Goal: Transaction & Acquisition: Obtain resource

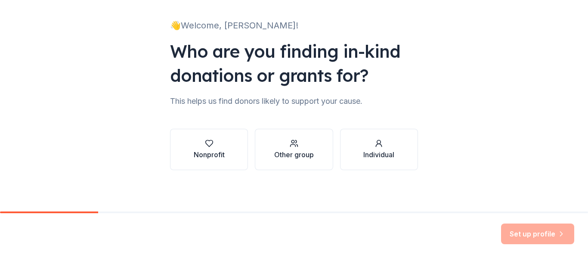
scroll to position [7, 0]
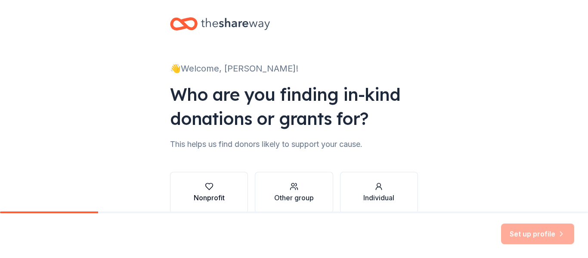
click at [207, 190] on icon "button" at bounding box center [209, 186] width 9 height 9
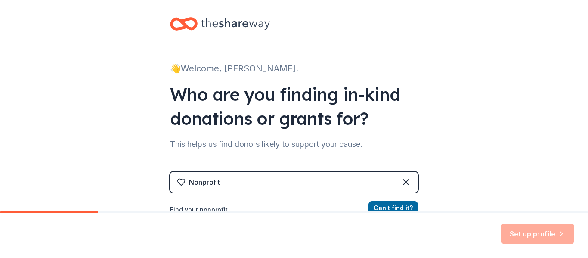
scroll to position [93, 0]
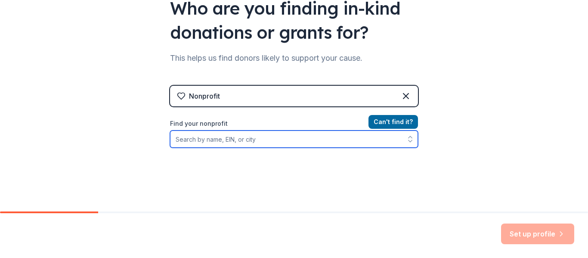
click at [222, 139] on input "Find your nonprofit" at bounding box center [294, 139] width 248 height 17
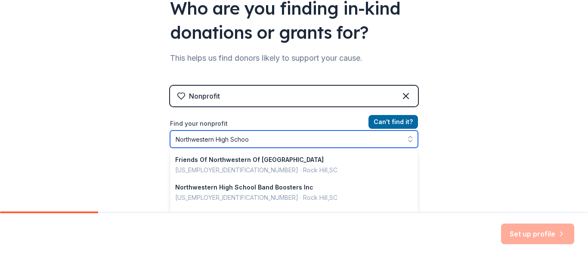
type input "[GEOGRAPHIC_DATA]"
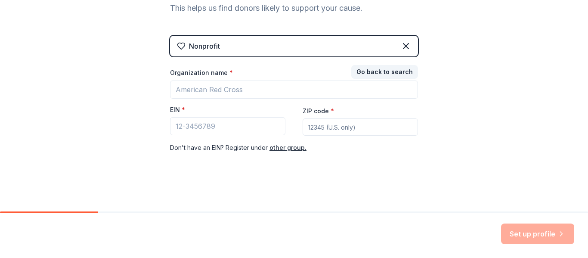
scroll to position [143, 0]
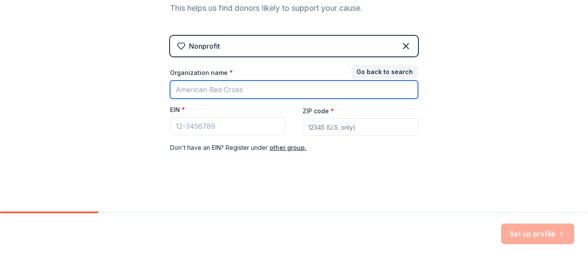
click at [311, 90] on input "Organization name *" at bounding box center [294, 90] width 248 height 18
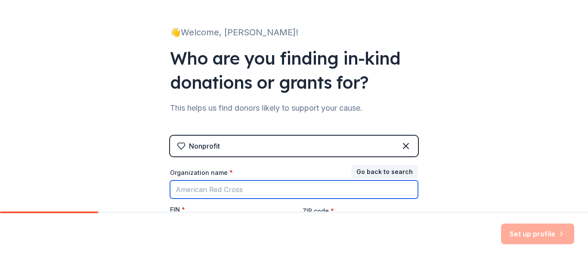
scroll to position [129, 0]
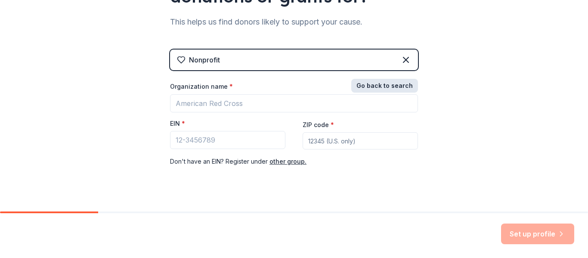
click at [381, 84] on button "Go back to search" at bounding box center [384, 86] width 67 height 14
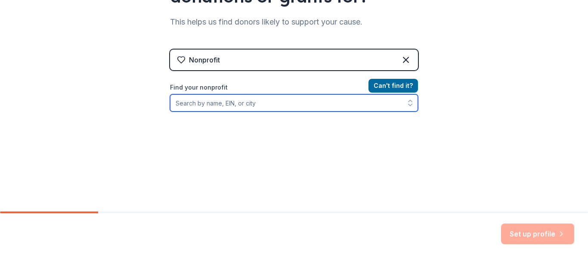
click at [233, 100] on input "Find your nonprofit" at bounding box center [294, 102] width 248 height 17
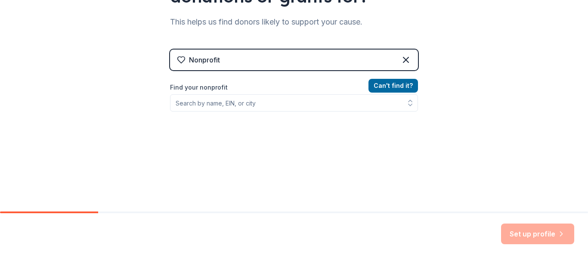
click at [223, 118] on div "Can ' t find it? Find your nonprofit" at bounding box center [294, 131] width 248 height 100
click at [229, 94] on div "Find your nonprofit" at bounding box center [294, 96] width 248 height 29
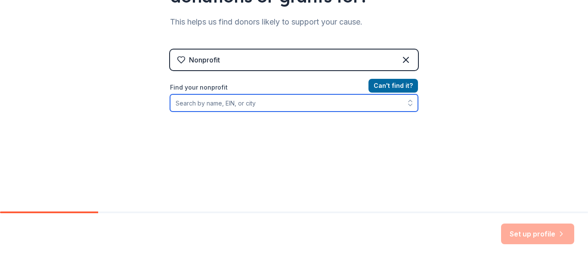
click at [229, 98] on input "Find your nonprofit" at bounding box center [294, 102] width 248 height 17
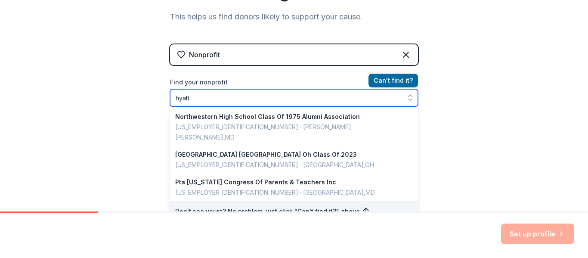
scroll to position [0, 0]
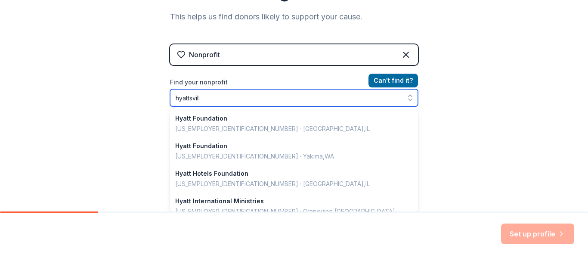
type input "[GEOGRAPHIC_DATA]"
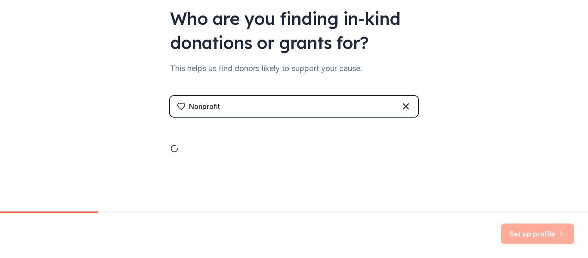
scroll to position [134, 0]
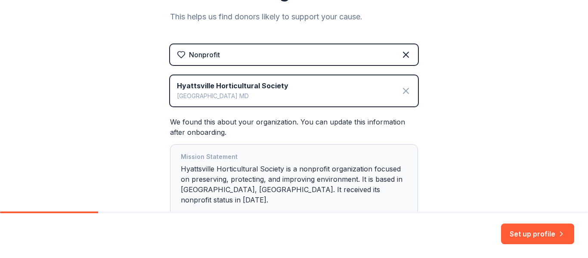
click at [404, 93] on icon at bounding box center [406, 91] width 10 height 10
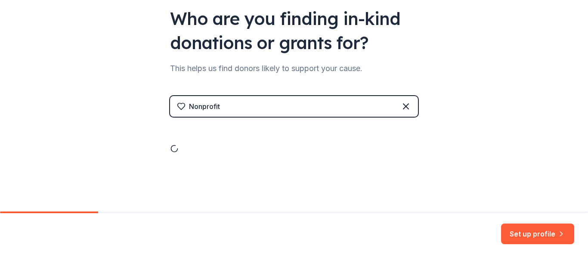
click at [404, 93] on div "Nonprofit" at bounding box center [294, 126] width 248 height 88
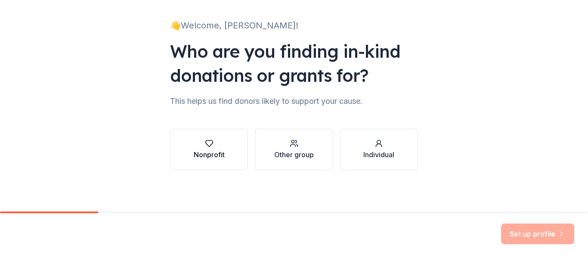
click at [214, 146] on div "button" at bounding box center [209, 143] width 31 height 9
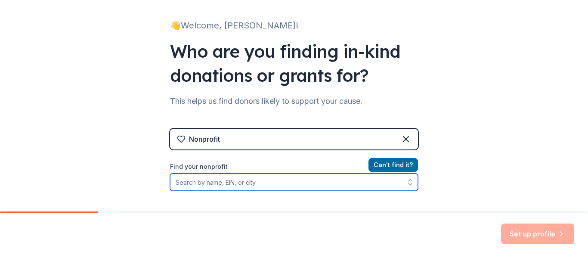
click at [213, 188] on input "Find your nonprofit" at bounding box center [294, 182] width 248 height 17
click at [212, 190] on input "Find your nonprofit" at bounding box center [294, 182] width 248 height 17
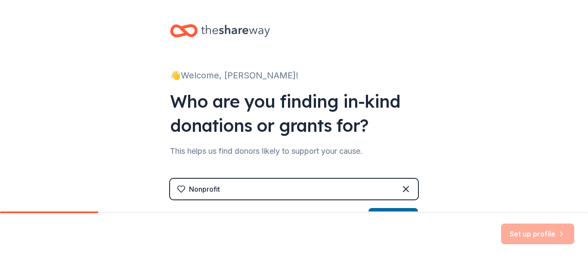
scroll to position [86, 0]
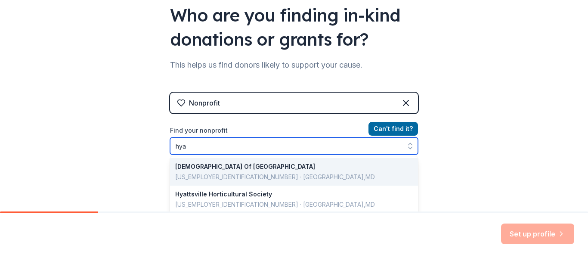
type input "hy"
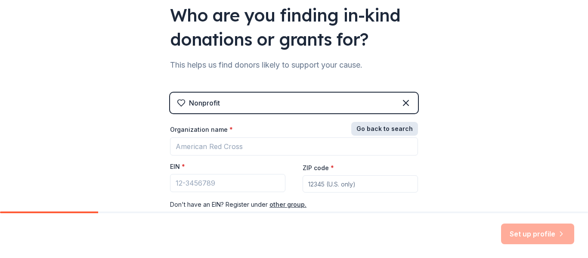
click at [378, 129] on button "Go back to search" at bounding box center [384, 129] width 67 height 14
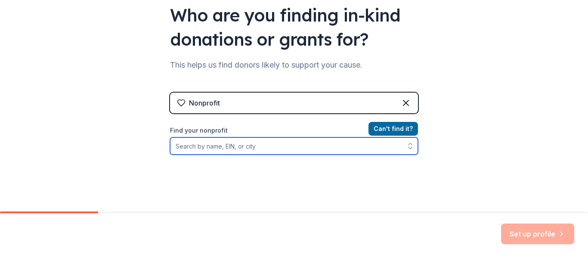
click at [292, 141] on input "Find your nonprofit" at bounding box center [294, 145] width 248 height 17
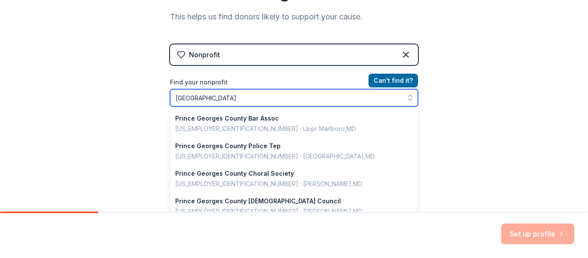
scroll to position [608, 0]
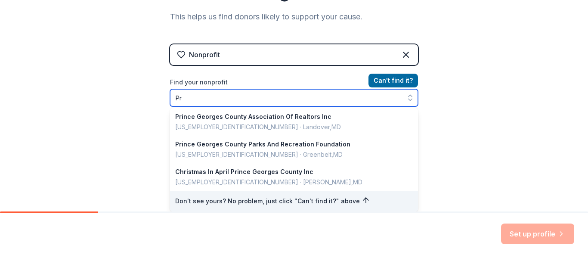
type input "P"
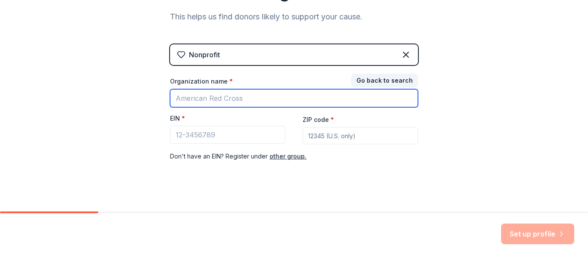
click at [204, 98] on input "Organization name *" at bounding box center [294, 98] width 248 height 18
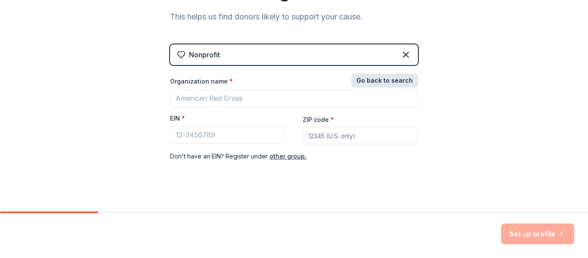
click at [379, 77] on button "Go back to search" at bounding box center [384, 81] width 67 height 14
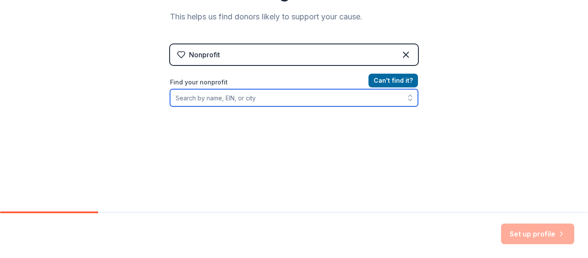
click at [194, 100] on input "Find your nonprofit" at bounding box center [294, 97] width 248 height 17
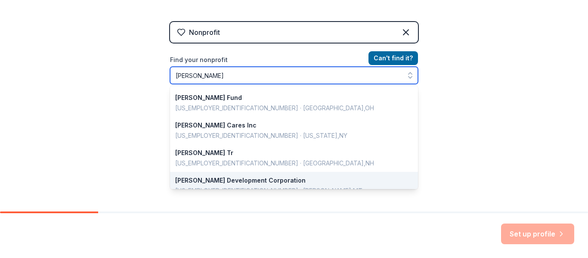
scroll to position [0, 0]
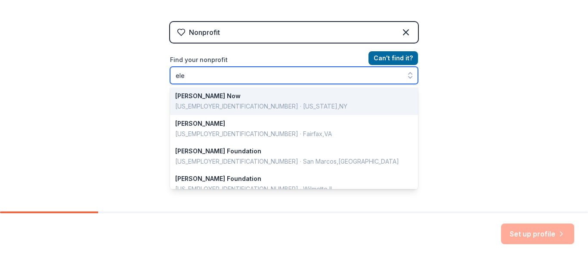
type input "el"
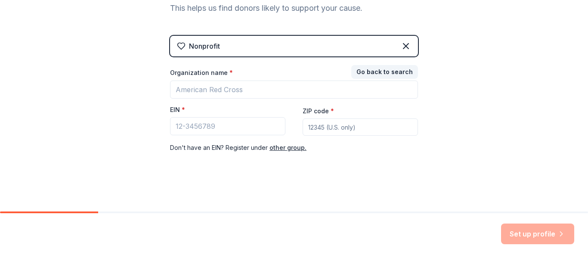
scroll to position [143, 0]
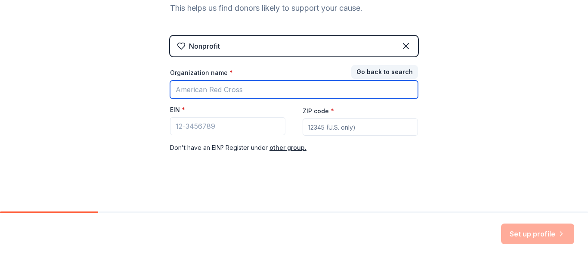
click at [218, 88] on input "Organization name *" at bounding box center [294, 90] width 248 height 18
type input "r"
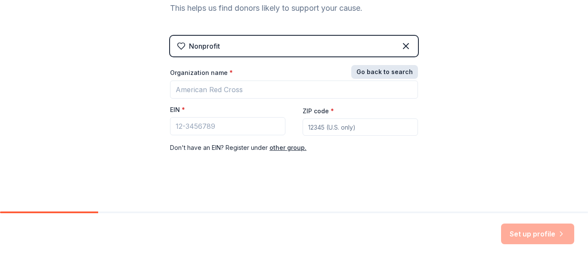
click at [383, 68] on button "Go back to search" at bounding box center [384, 72] width 67 height 14
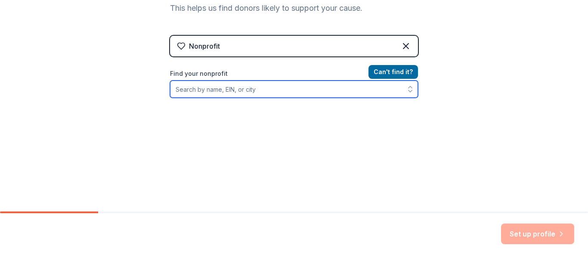
click at [230, 93] on input "Find your nonprofit" at bounding box center [294, 89] width 248 height 17
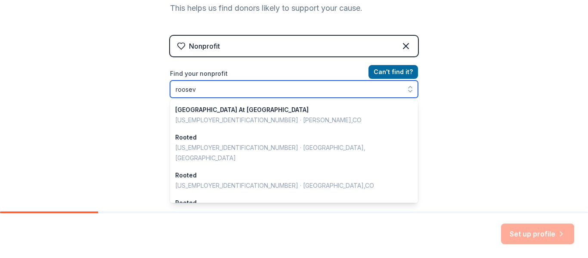
type input "rooseve"
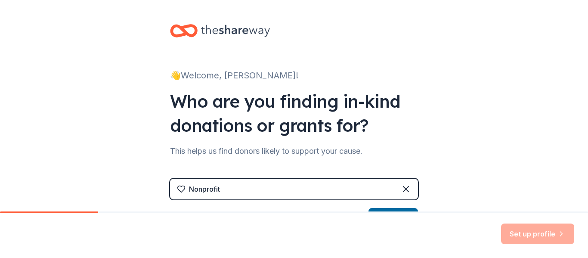
scroll to position [43, 0]
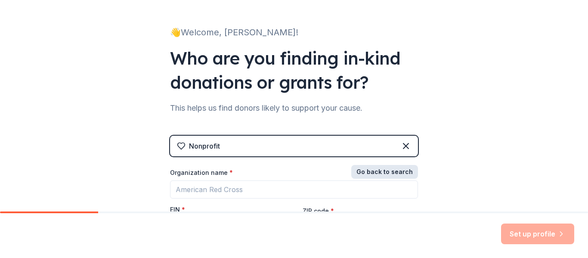
click at [384, 173] on button "Go back to search" at bounding box center [384, 172] width 67 height 14
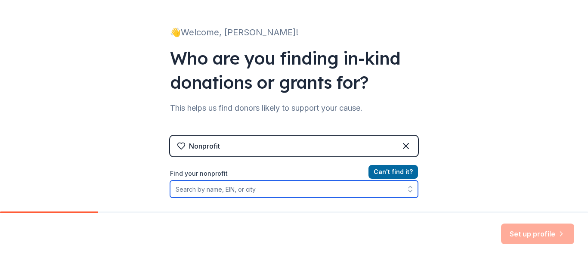
click at [229, 188] on input "Find your nonprofit" at bounding box center [294, 188] width 248 height 17
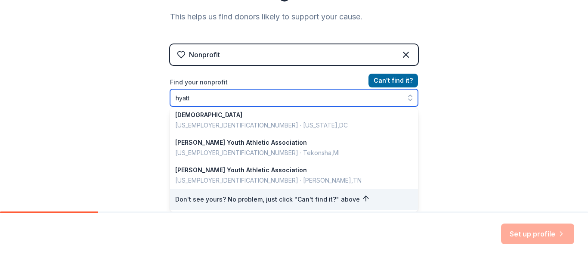
scroll to position [2, 0]
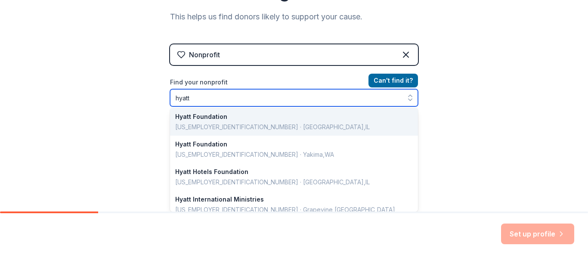
type input "hyatts"
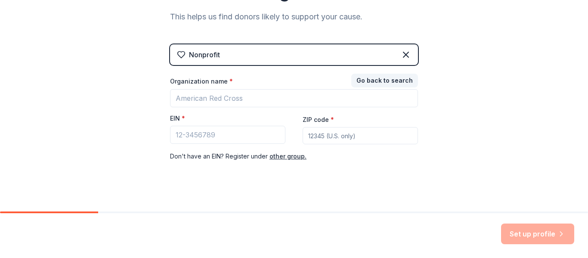
scroll to position [48, 0]
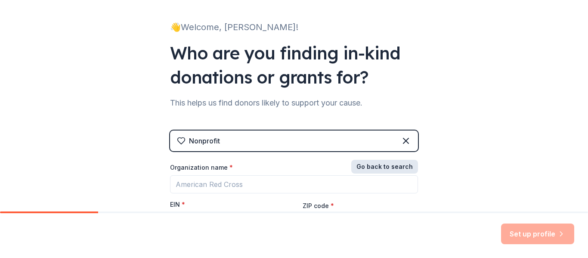
click at [403, 171] on button "Go back to search" at bounding box center [384, 167] width 67 height 14
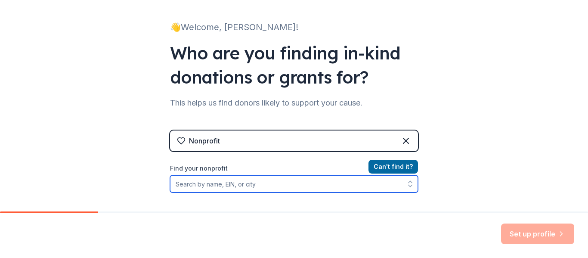
click at [193, 185] on input "Find your nonprofit" at bounding box center [294, 183] width 248 height 17
paste input "[US_EMPLOYER_IDENTIFICATION_NUMBER]"
type input "[US_EMPLOYER_IDENTIFICATION_NUMBER]"
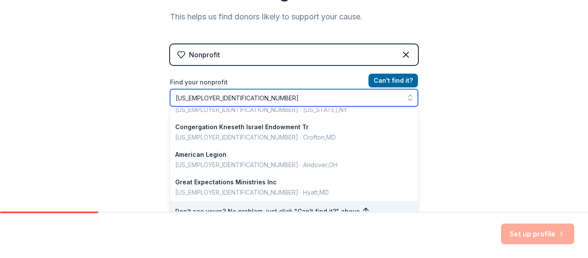
scroll to position [0, 0]
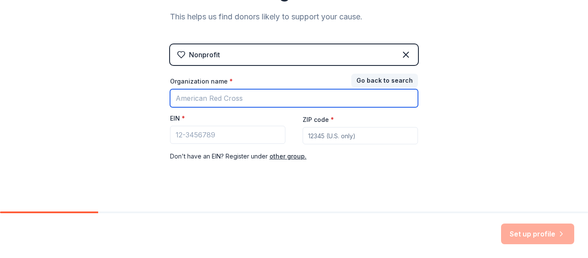
click at [254, 95] on input "Organization name *" at bounding box center [294, 98] width 248 height 18
type input "[GEOGRAPHIC_DATA]"
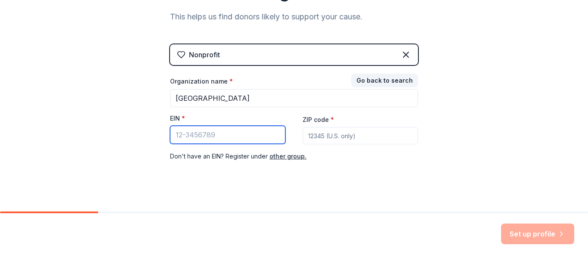
click at [200, 137] on input "EIN *" at bounding box center [227, 135] width 115 height 18
paste input "[US_EMPLOYER_IDENTIFICATION_NUMBER]"
type input "[US_EMPLOYER_IDENTIFICATION_NUMBER]"
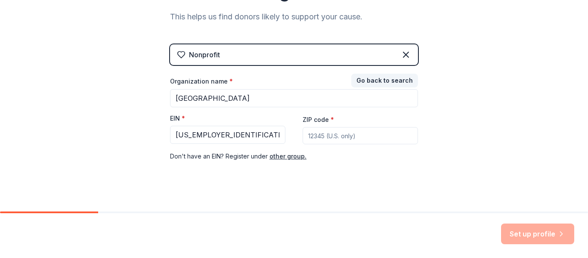
click at [320, 138] on input "ZIP code *" at bounding box center [360, 135] width 115 height 17
type input "20782"
click at [494, 168] on div "👋 Welcome, [PERSON_NAME]! Who are you finding in-kind donations or grants for? …" at bounding box center [294, 43] width 588 height 355
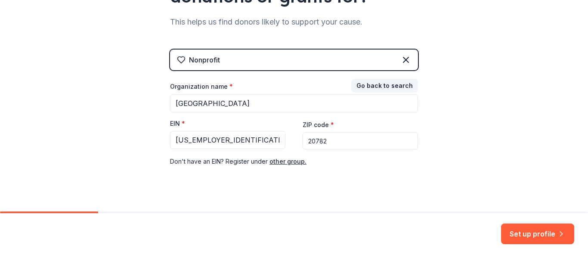
scroll to position [143, 0]
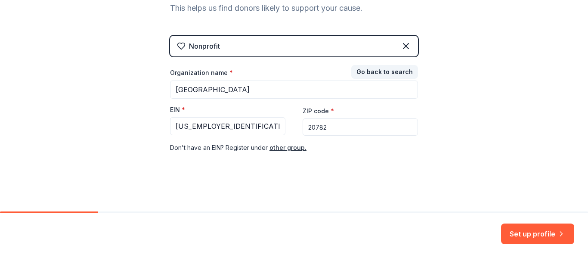
click at [528, 231] on button "Set up profile" at bounding box center [537, 234] width 73 height 21
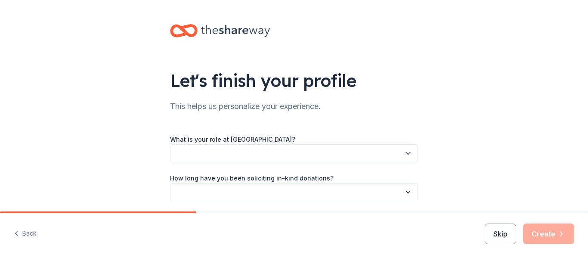
click at [404, 152] on icon "button" at bounding box center [408, 153] width 9 height 9
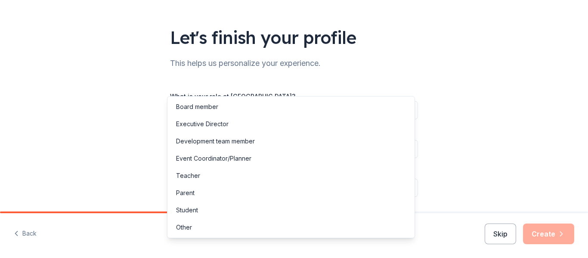
scroll to position [70, 0]
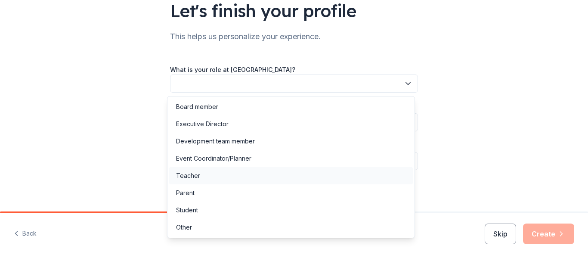
click at [202, 174] on div "Teacher" at bounding box center [291, 175] width 244 height 17
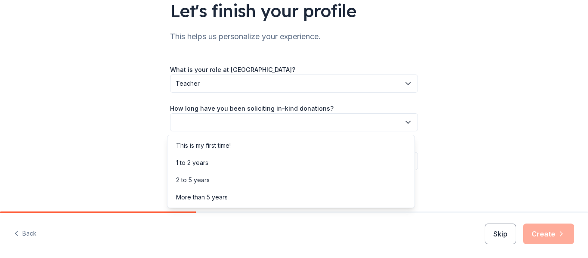
click at [230, 124] on button "button" at bounding box center [294, 122] width 248 height 18
click at [218, 143] on div "This is my first time!" at bounding box center [203, 145] width 55 height 10
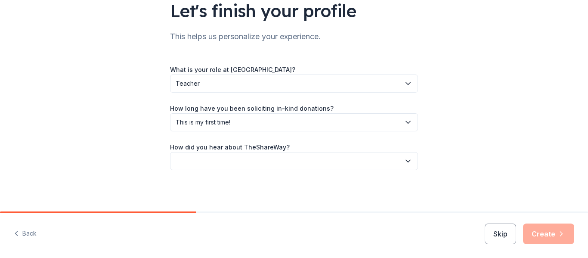
click at [209, 161] on button "button" at bounding box center [294, 161] width 248 height 18
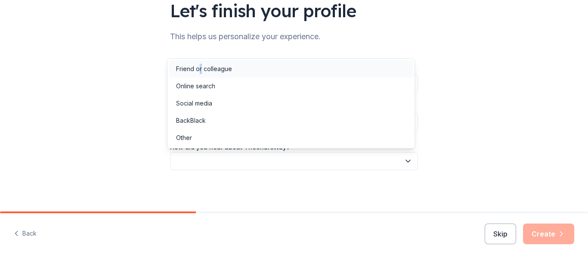
click at [202, 74] on div "Friend or colleague" at bounding box center [204, 69] width 56 height 10
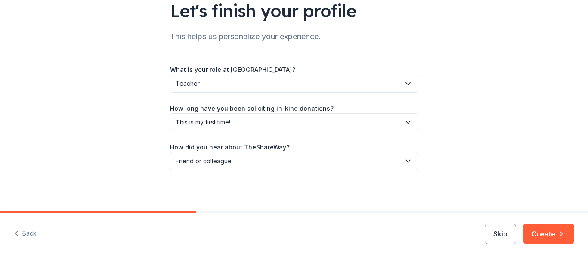
click at [505, 166] on div "Let's finish your profile This helps us personalize your experience. What is yo…" at bounding box center [294, 70] width 588 height 281
click at [543, 233] on button "Create" at bounding box center [548, 234] width 51 height 21
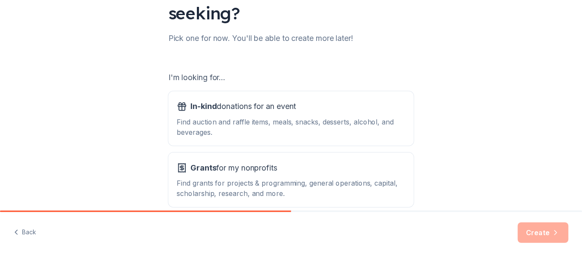
scroll to position [136, 0]
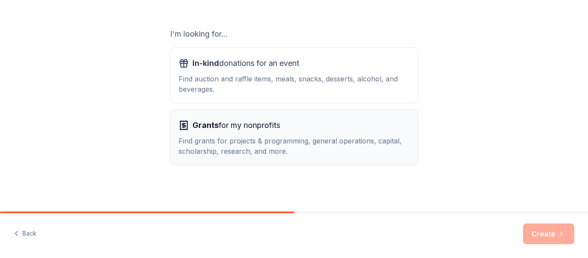
click at [248, 131] on span "Grants for my nonprofits" at bounding box center [237, 125] width 88 height 14
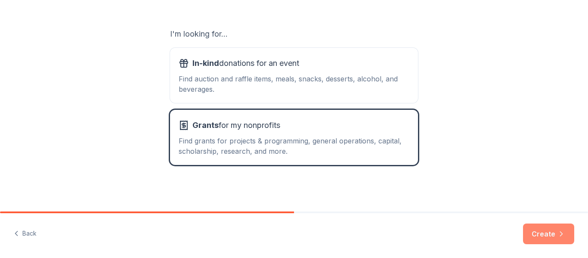
click at [537, 231] on button "Create" at bounding box center [548, 234] width 51 height 21
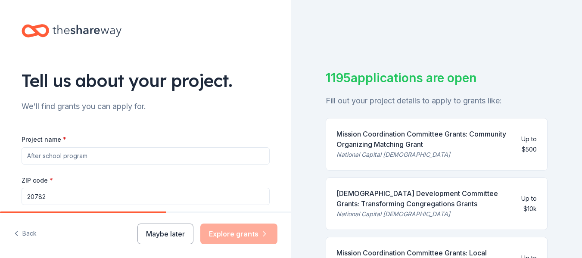
scroll to position [43, 0]
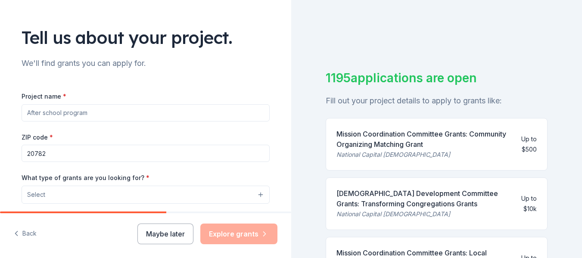
click at [82, 111] on input "Project name *" at bounding box center [146, 112] width 248 height 17
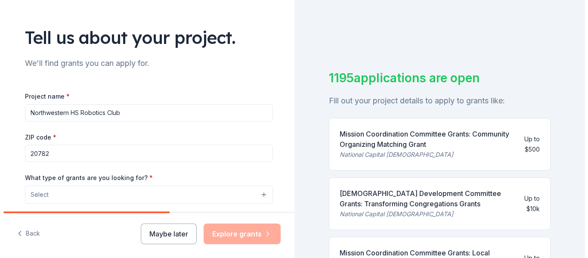
scroll to position [86, 0]
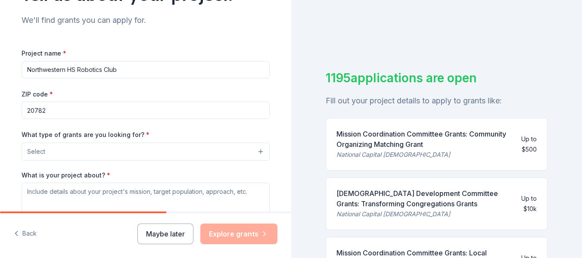
type input "Northwestern HS Robotics Club"
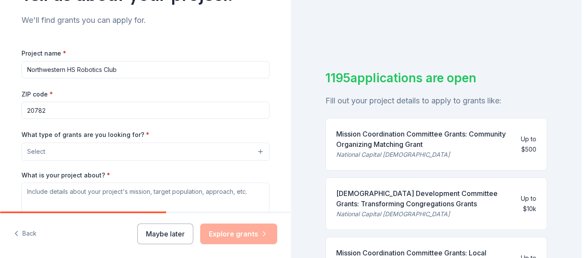
click at [258, 152] on button "Select" at bounding box center [146, 152] width 248 height 18
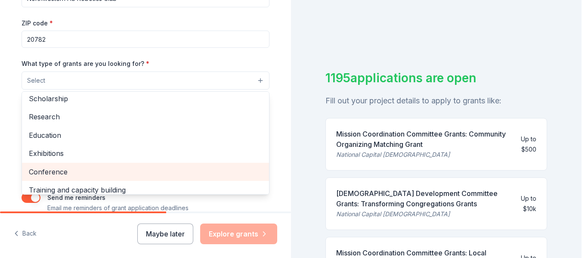
scroll to position [16, 0]
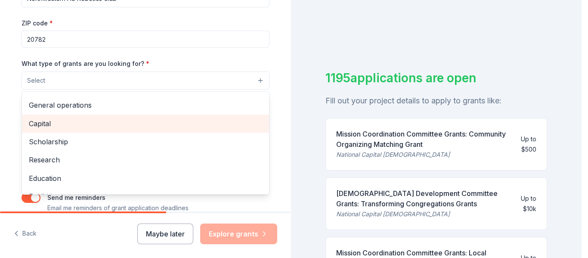
click at [36, 124] on span "Capital" at bounding box center [145, 123] width 233 height 11
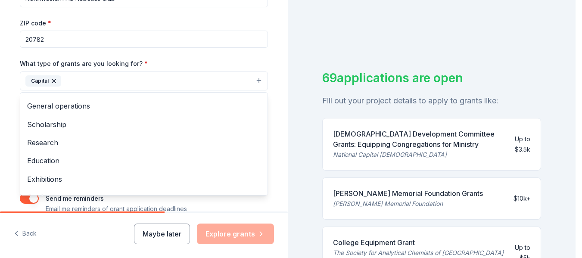
click at [257, 80] on button "Capital" at bounding box center [144, 81] width 248 height 19
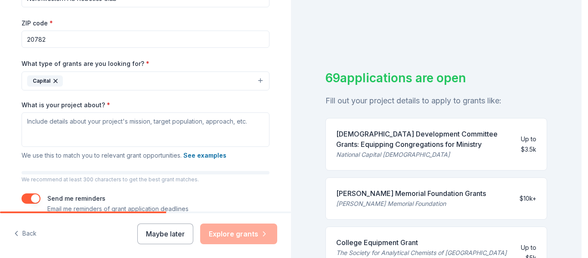
click at [256, 81] on button "Capital" at bounding box center [146, 81] width 248 height 19
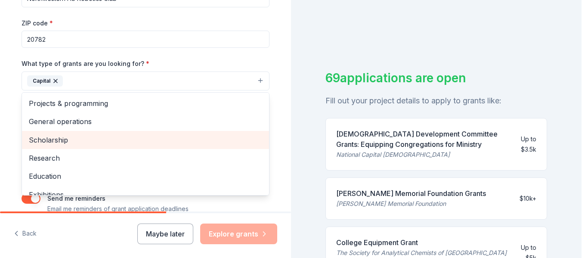
scroll to position [114, 0]
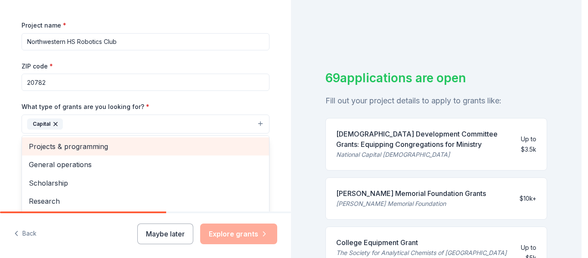
click at [75, 148] on span "Projects & programming" at bounding box center [145, 146] width 233 height 11
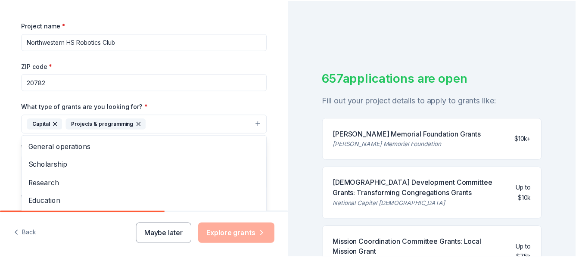
scroll to position [157, 0]
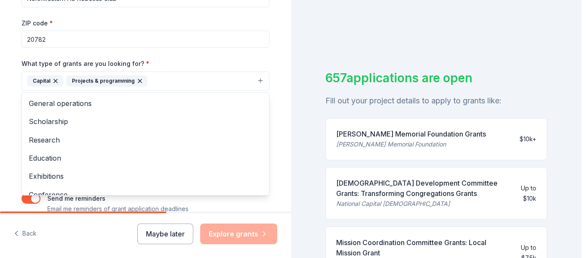
click at [278, 59] on div "Tell us about your project. We'll find grants you can apply for. Project name *…" at bounding box center [146, 49] width 276 height 413
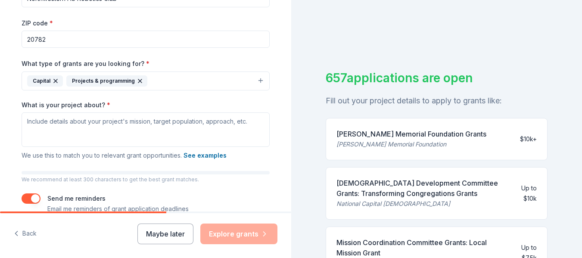
scroll to position [200, 0]
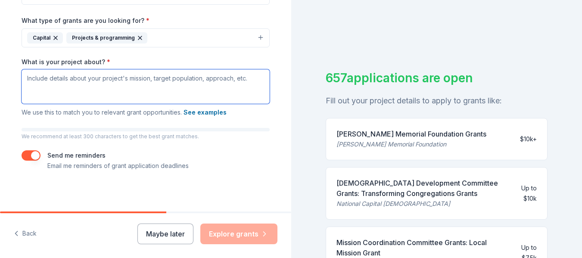
click at [25, 76] on textarea "What is your project about? *" at bounding box center [146, 86] width 248 height 34
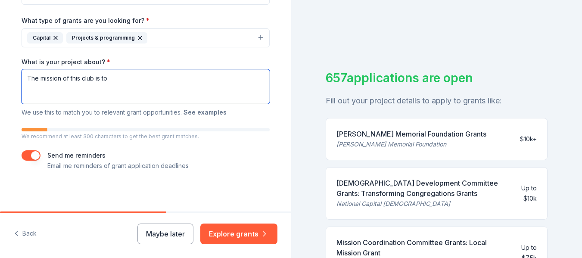
type textarea "The mission of this club is to"
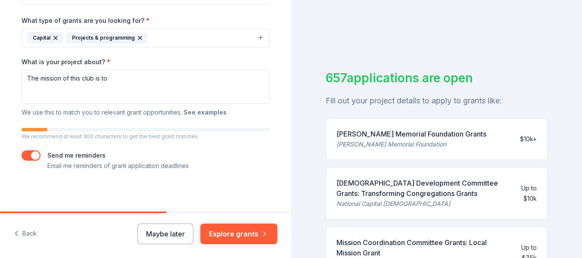
click at [207, 114] on button "See examples" at bounding box center [205, 112] width 43 height 10
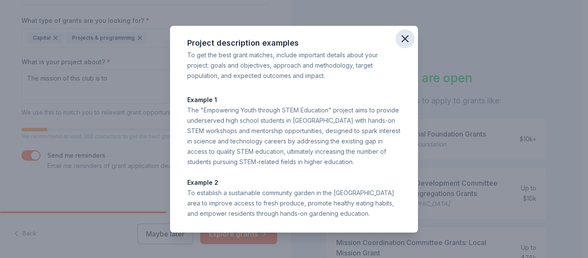
click at [405, 37] on icon "button" at bounding box center [405, 39] width 6 height 6
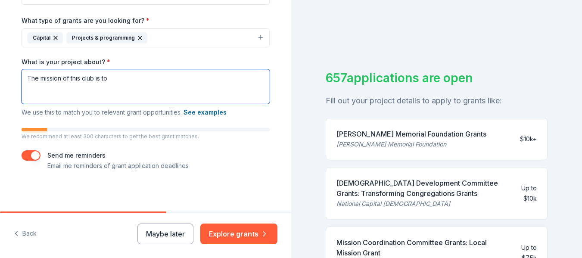
click at [125, 79] on textarea "The mission of this club is to" at bounding box center [146, 86] width 248 height 34
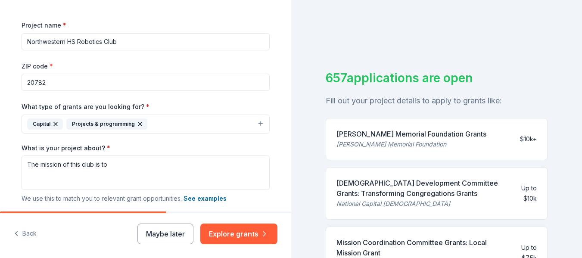
click at [69, 40] on input "Northwestern HS Robotics Club" at bounding box center [146, 41] width 248 height 17
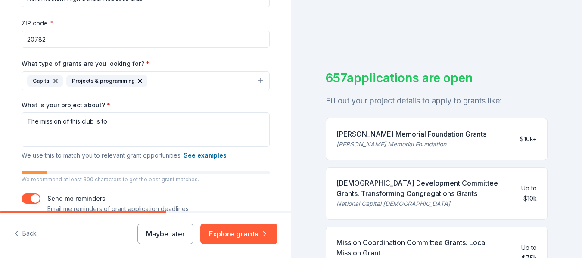
scroll to position [200, 0]
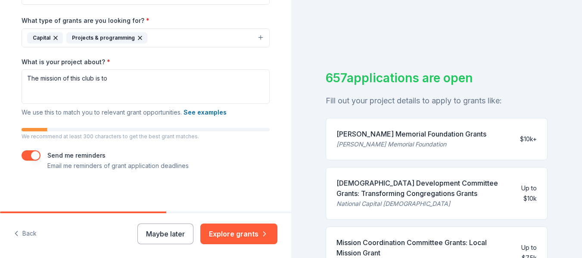
type input "Northwestern High School Robotics Club"
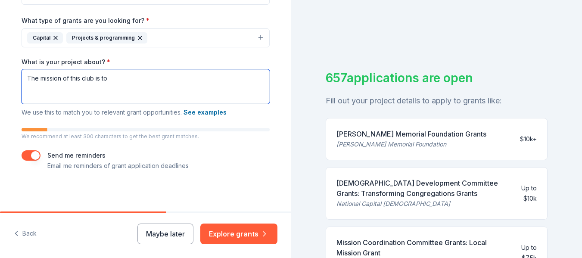
click at [133, 77] on textarea "The mission of this club is to" at bounding box center [146, 86] width 248 height 34
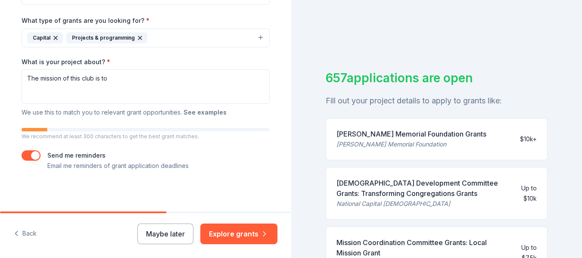
click at [206, 112] on button "See examples" at bounding box center [205, 112] width 43 height 10
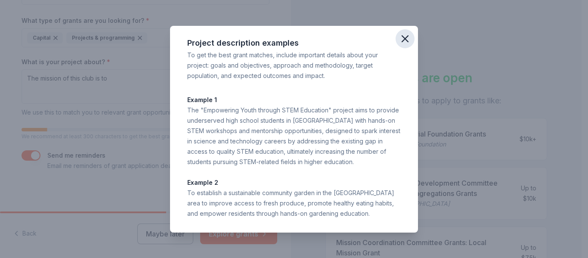
click at [404, 38] on icon "button" at bounding box center [405, 39] width 12 height 12
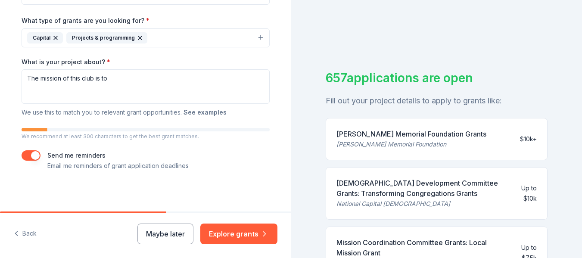
scroll to position [157, 0]
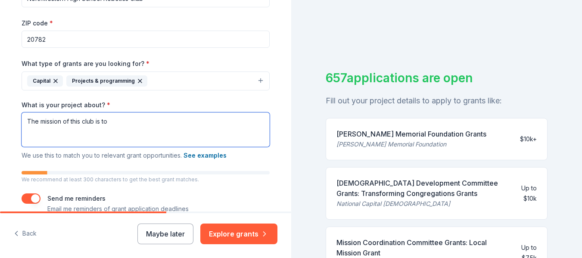
click at [147, 121] on textarea "The mission of this club is to" at bounding box center [146, 129] width 248 height 34
paste textarea "Tournaments are held year-round at the regional, state, and national levels and…"
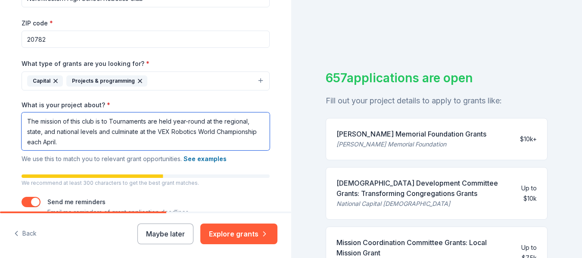
click at [107, 123] on textarea "The mission of this club is to Tournaments are held year-round at the regional,…" at bounding box center [146, 131] width 248 height 38
click at [109, 119] on textarea "The mission of this club is to Tournaments are held year-round at the regional,…" at bounding box center [146, 131] width 248 height 38
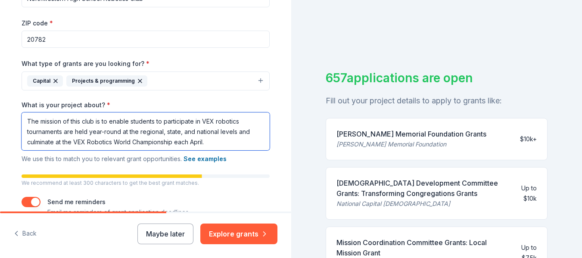
click at [71, 135] on textarea "The mission of this club is to enable students to participate in VEX robotics t…" at bounding box center [146, 131] width 248 height 38
click at [214, 144] on textarea "The mission of this club is to enable students to participate in VEX robotics t…" at bounding box center [146, 131] width 248 height 38
paste textarea "The VEX Robotics competition prepares students to become future innovators with…"
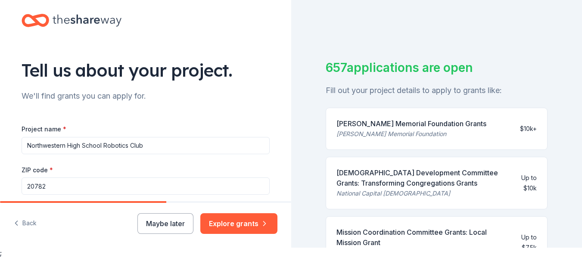
scroll to position [236, 0]
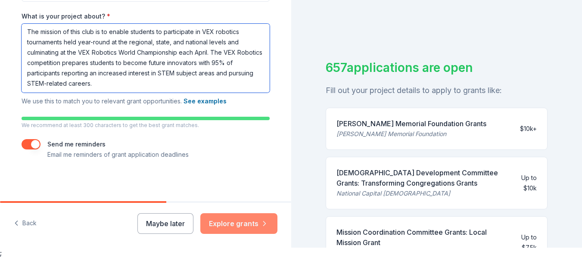
type textarea "The mission of this club is to enable students to participate in VEX robotics t…"
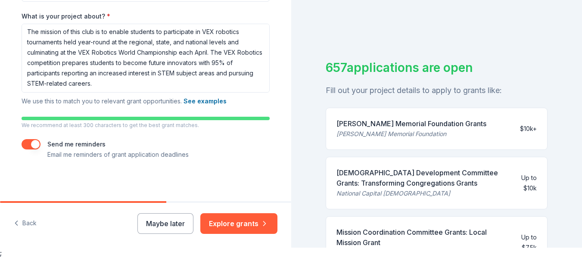
click at [230, 222] on button "Explore grants" at bounding box center [238, 223] width 77 height 21
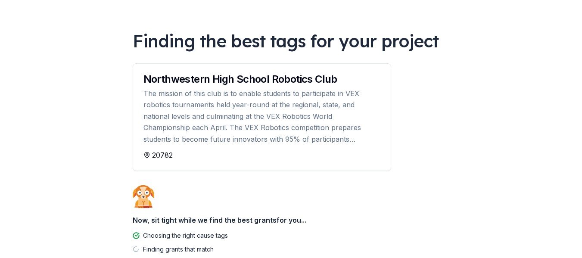
scroll to position [110, 0]
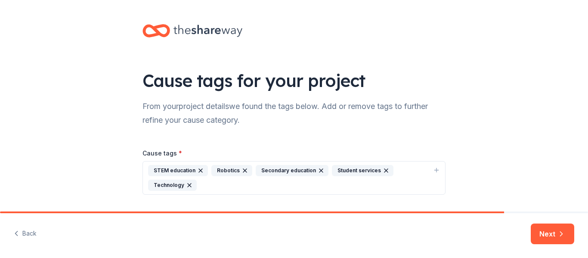
click at [549, 235] on button "Next" at bounding box center [553, 234] width 44 height 21
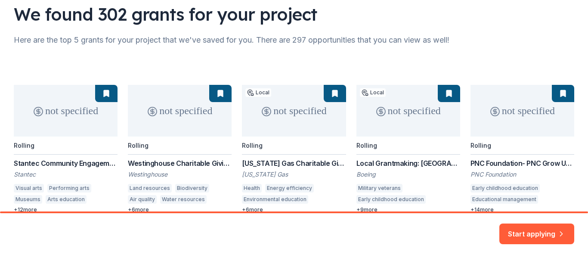
scroll to position [109, 0]
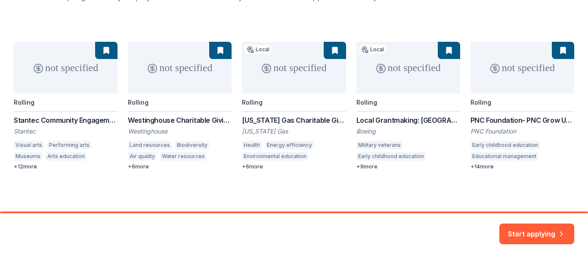
click at [29, 167] on div "not specified Rolling Stantec Community Engagement Grant Stantec Visual arts Pe…" at bounding box center [294, 106] width 561 height 128
click at [16, 168] on div "not specified Rolling Stantec Community Engagement Grant Stantec Visual arts Pe…" at bounding box center [294, 106] width 561 height 128
click at [15, 166] on div "not specified Rolling Stantec Community Engagement Grant Stantec Visual arts Pe…" at bounding box center [294, 106] width 561 height 128
click at [526, 230] on button "Start applying" at bounding box center [537, 228] width 75 height 21
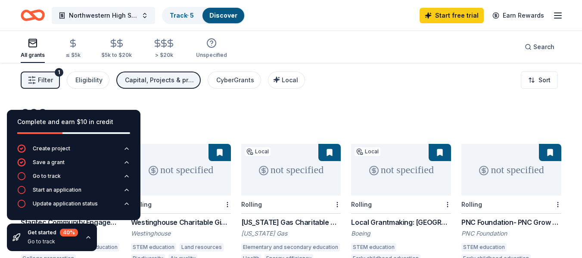
click at [182, 111] on div "638 results in [GEOGRAPHIC_DATA], [GEOGRAPHIC_DATA]" at bounding box center [291, 120] width 541 height 28
click at [86, 236] on icon "button" at bounding box center [88, 237] width 7 height 7
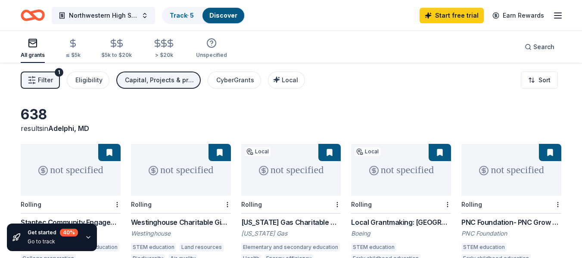
click at [160, 81] on div "Capital, Projects & programming" at bounding box center [159, 80] width 69 height 10
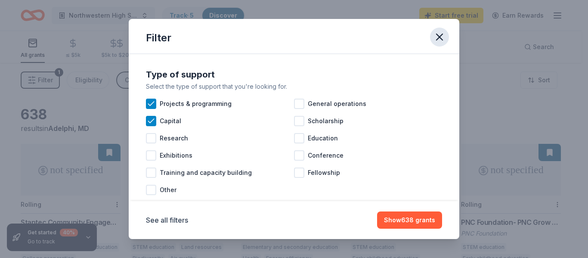
click at [439, 39] on icon "button" at bounding box center [440, 37] width 6 height 6
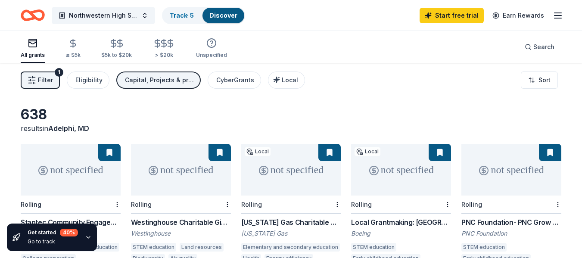
scroll to position [43, 0]
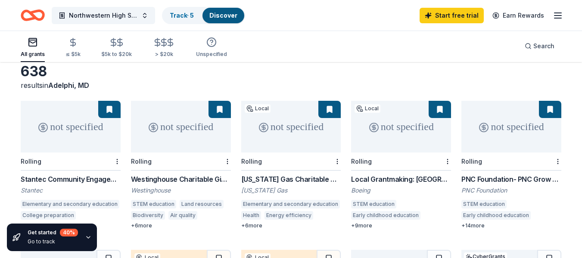
click at [352, 227] on div "+ 9 more" at bounding box center [401, 225] width 100 height 7
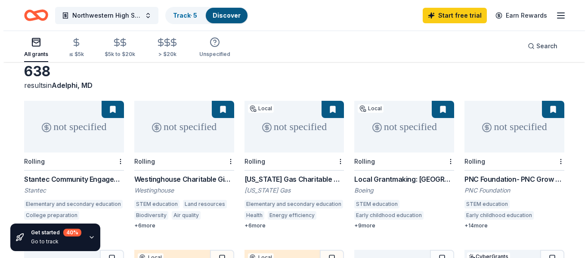
scroll to position [0, 0]
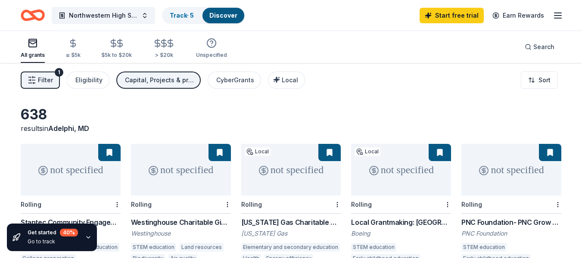
click at [155, 78] on div "Capital, Projects & programming" at bounding box center [159, 80] width 69 height 10
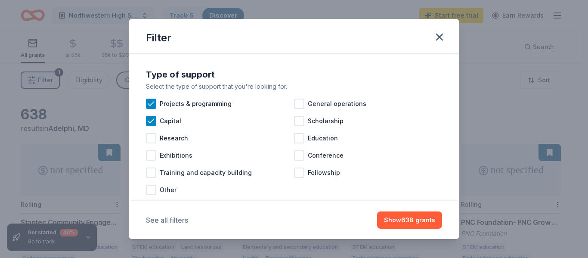
click at [155, 221] on button "See all filters" at bounding box center [167, 220] width 42 height 10
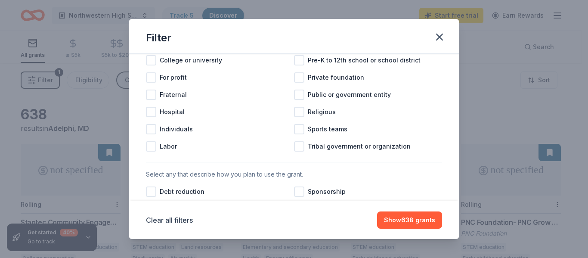
scroll to position [215, 0]
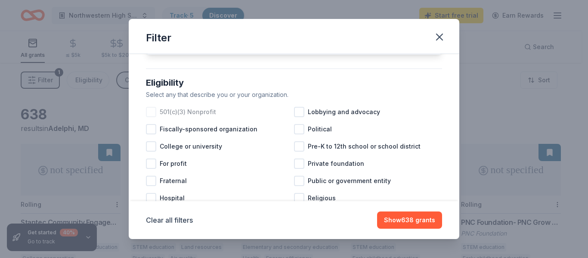
click at [152, 117] on div at bounding box center [151, 112] width 10 height 10
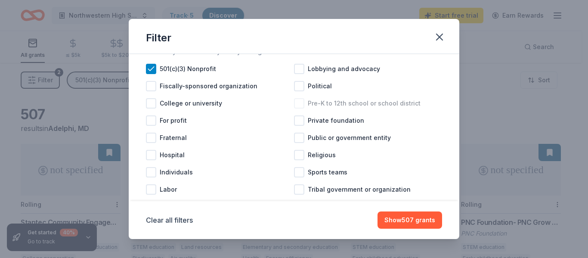
click at [297, 109] on div at bounding box center [299, 103] width 10 height 10
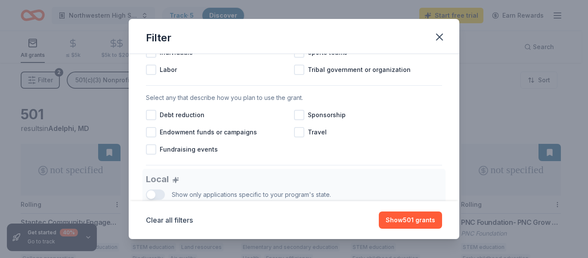
scroll to position [335, 0]
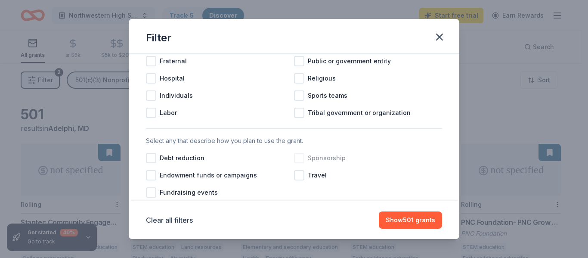
click at [295, 163] on div at bounding box center [299, 158] width 10 height 10
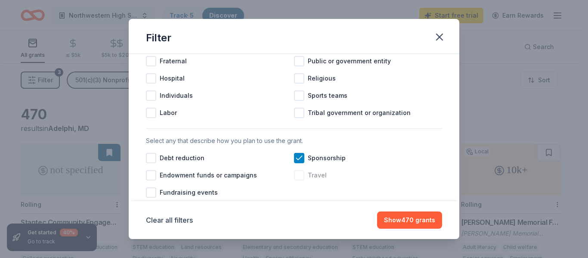
click at [296, 180] on div at bounding box center [299, 175] width 10 height 10
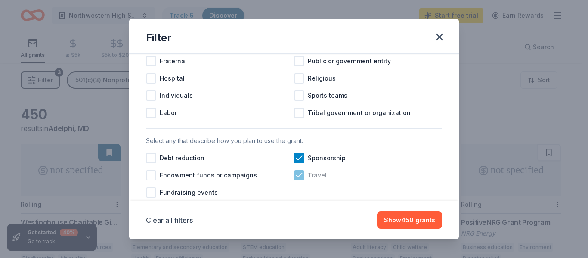
click at [296, 177] on icon at bounding box center [299, 175] width 6 height 4
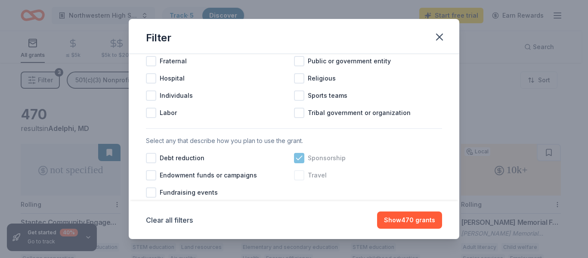
click at [296, 162] on icon at bounding box center [299, 158] width 9 height 9
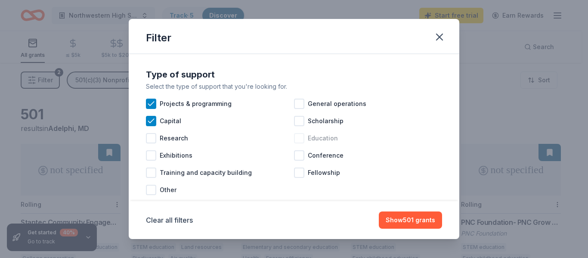
click at [298, 138] on div at bounding box center [299, 138] width 10 height 10
click at [403, 221] on button "Show 600 grants" at bounding box center [409, 220] width 65 height 17
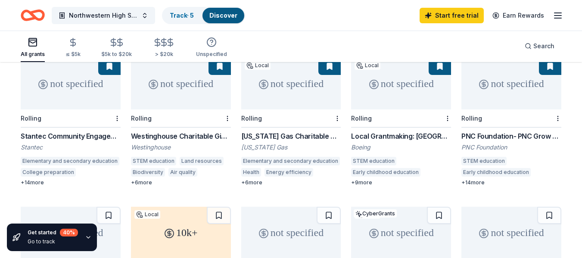
scroll to position [43, 0]
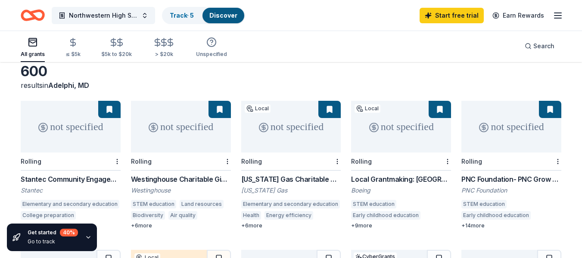
click at [170, 130] on div "not specified" at bounding box center [181, 127] width 100 height 52
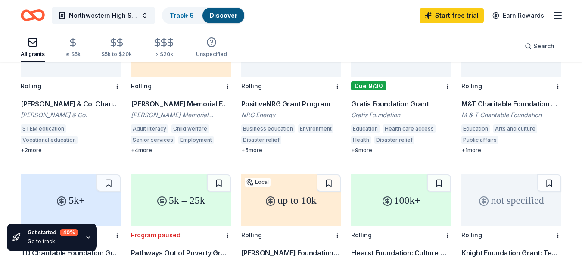
scroll to position [0, 0]
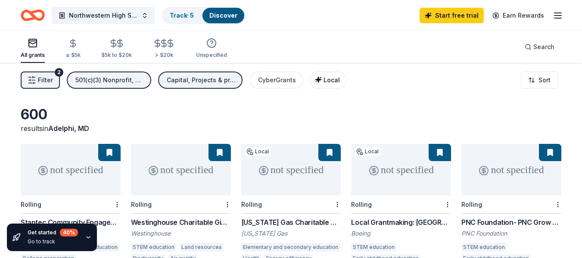
click at [321, 80] on div "Local" at bounding box center [329, 80] width 22 height 10
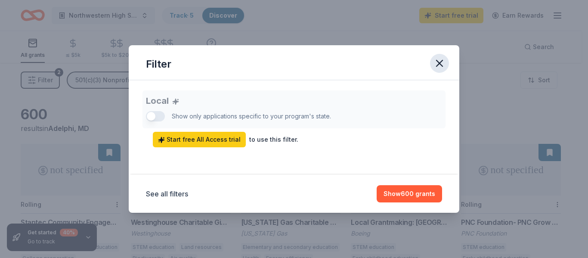
click at [442, 62] on icon "button" at bounding box center [440, 63] width 12 height 12
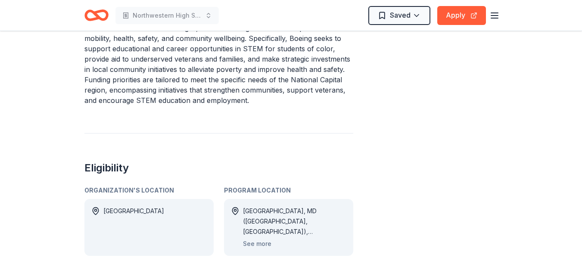
scroll to position [517, 0]
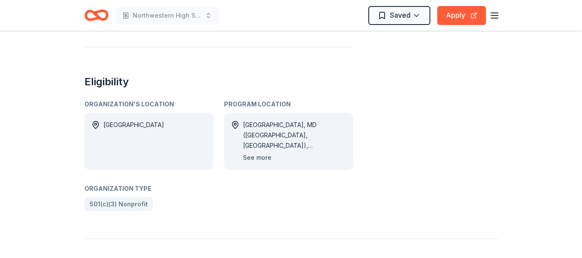
click at [252, 157] on button "See more" at bounding box center [257, 157] width 28 height 10
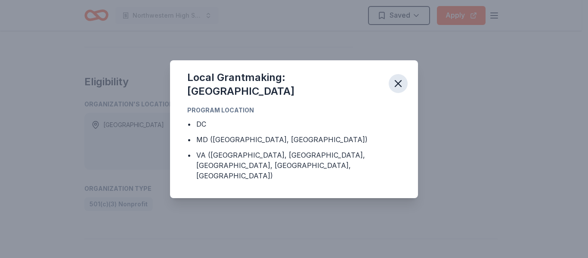
click at [398, 87] on icon "button" at bounding box center [398, 84] width 6 height 6
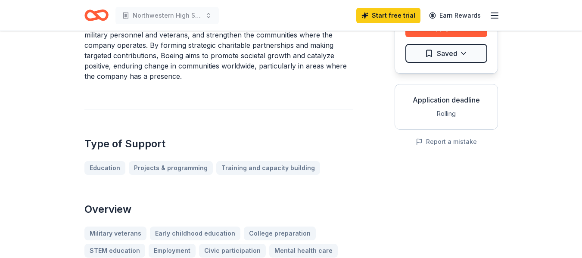
scroll to position [0, 0]
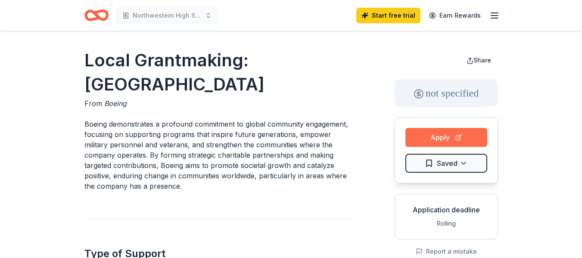
click at [443, 136] on button "Apply" at bounding box center [446, 137] width 82 height 19
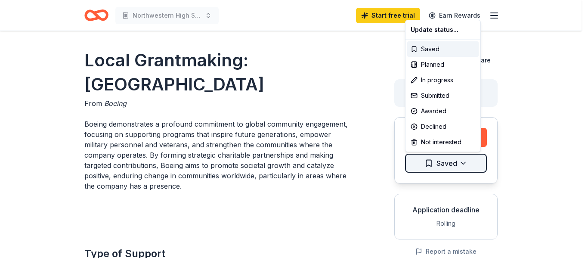
click at [435, 161] on html "Northwestern High School Robotics Club Start free trial Earn Rewards Local Gran…" at bounding box center [294, 129] width 588 height 258
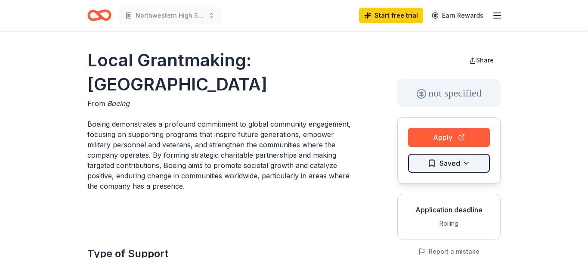
click at [435, 161] on html "Northwestern High School Robotics Club Start free trial Earn Rewards Local Gran…" at bounding box center [294, 129] width 588 height 258
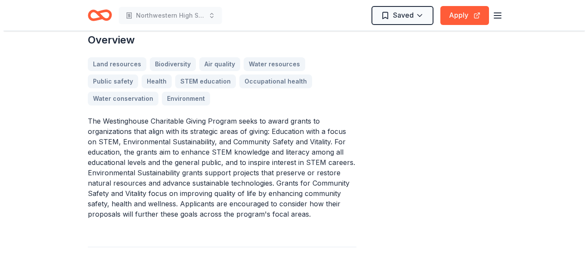
scroll to position [431, 0]
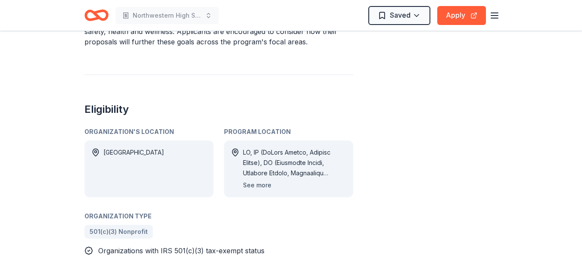
click at [253, 187] on button "See more" at bounding box center [257, 185] width 28 height 10
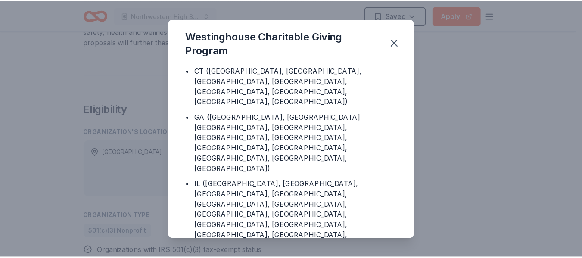
scroll to position [129, 0]
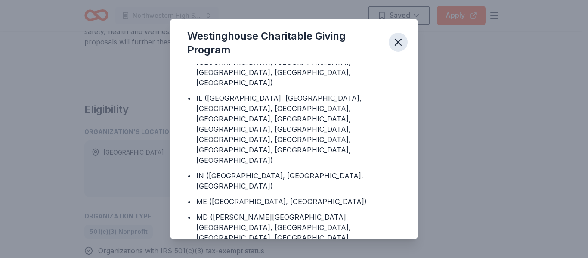
click at [395, 44] on icon "button" at bounding box center [398, 42] width 12 height 12
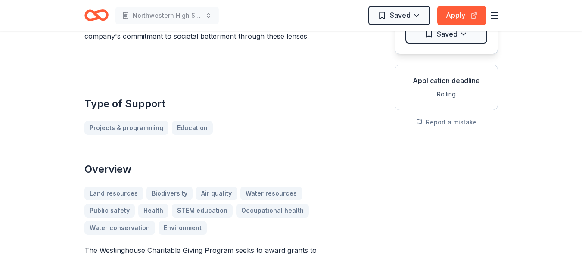
scroll to position [0, 0]
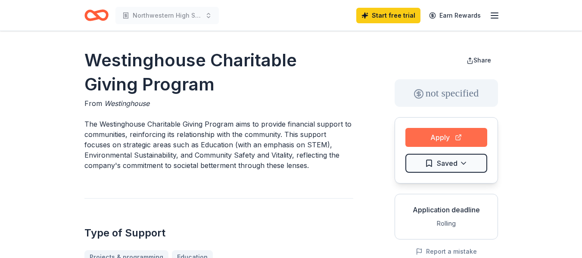
click at [443, 134] on button "Apply" at bounding box center [446, 137] width 82 height 19
